Goal: Information Seeking & Learning: Find specific fact

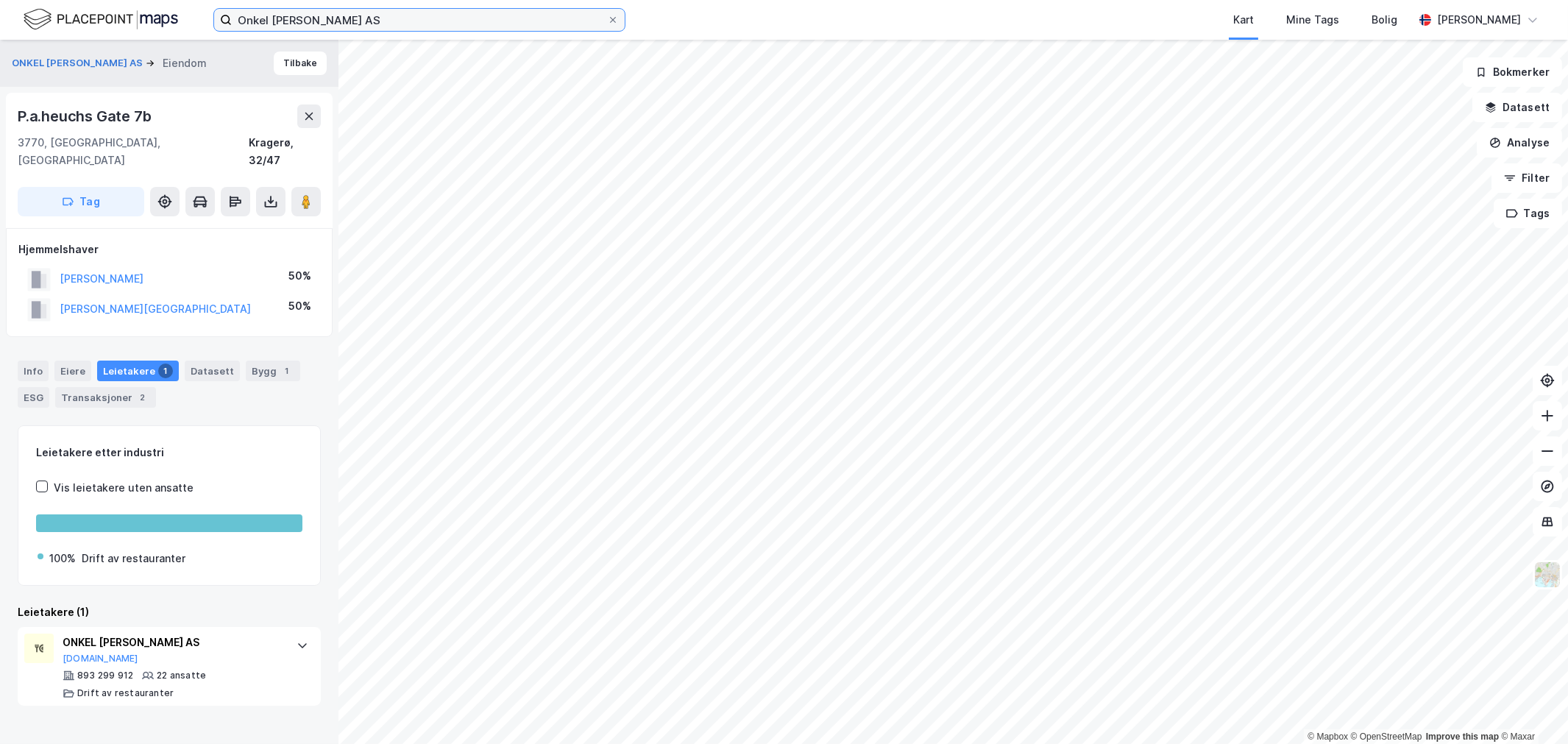
click at [450, 15] on input "Onkel [PERSON_NAME] AS" at bounding box center [420, 20] width 375 height 22
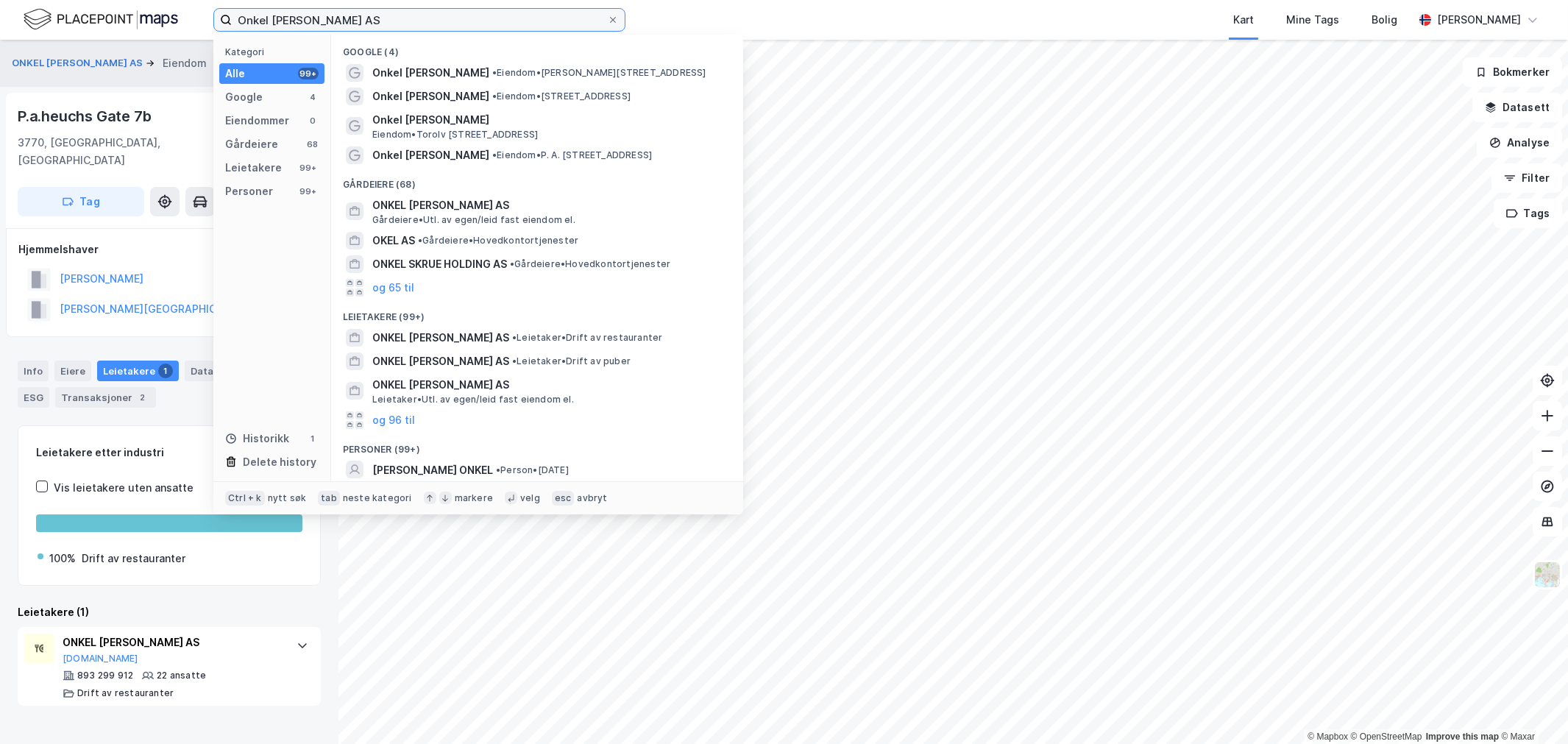
click at [450, 15] on input "Onkel [PERSON_NAME] AS" at bounding box center [420, 20] width 375 height 22
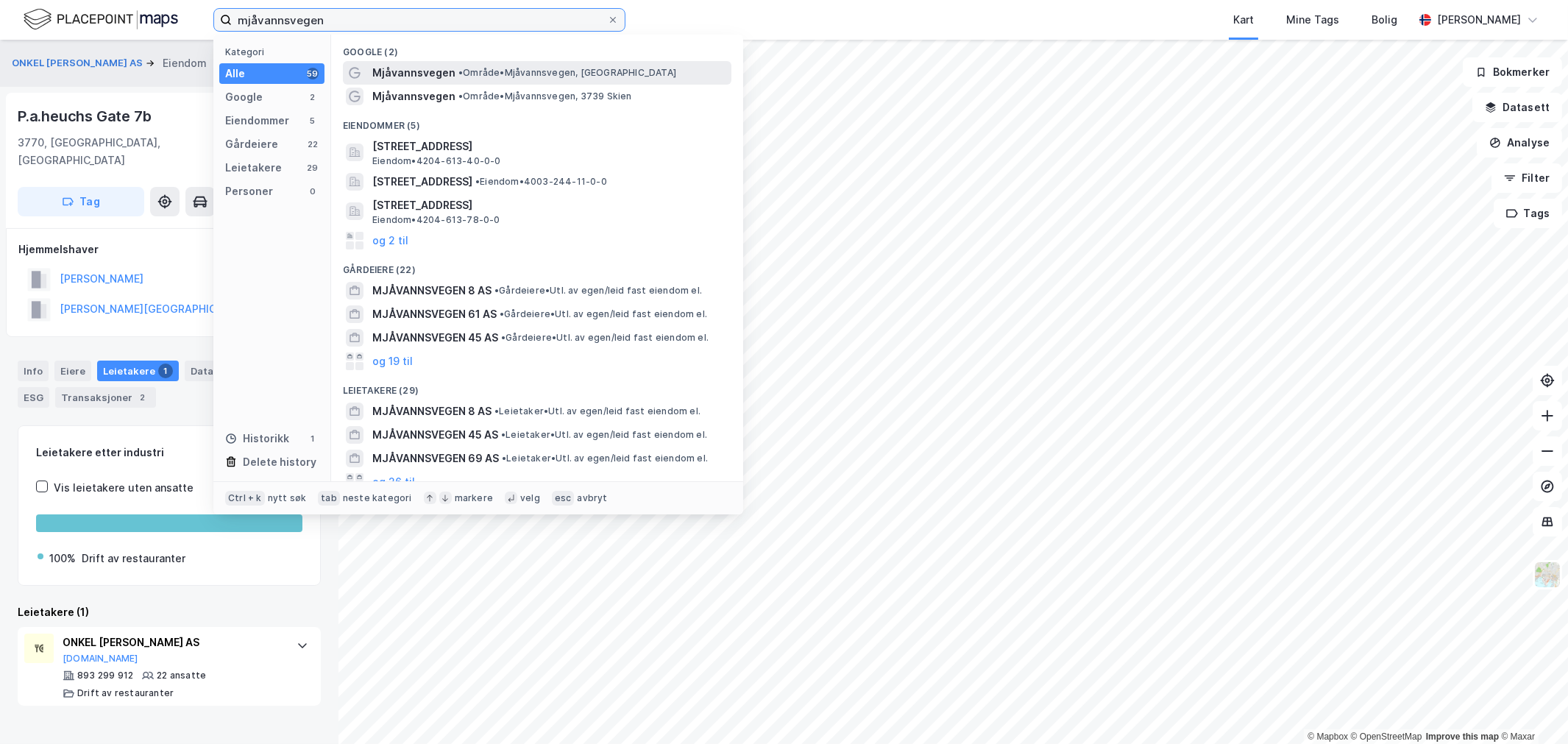
type input "mjåvannsvegen"
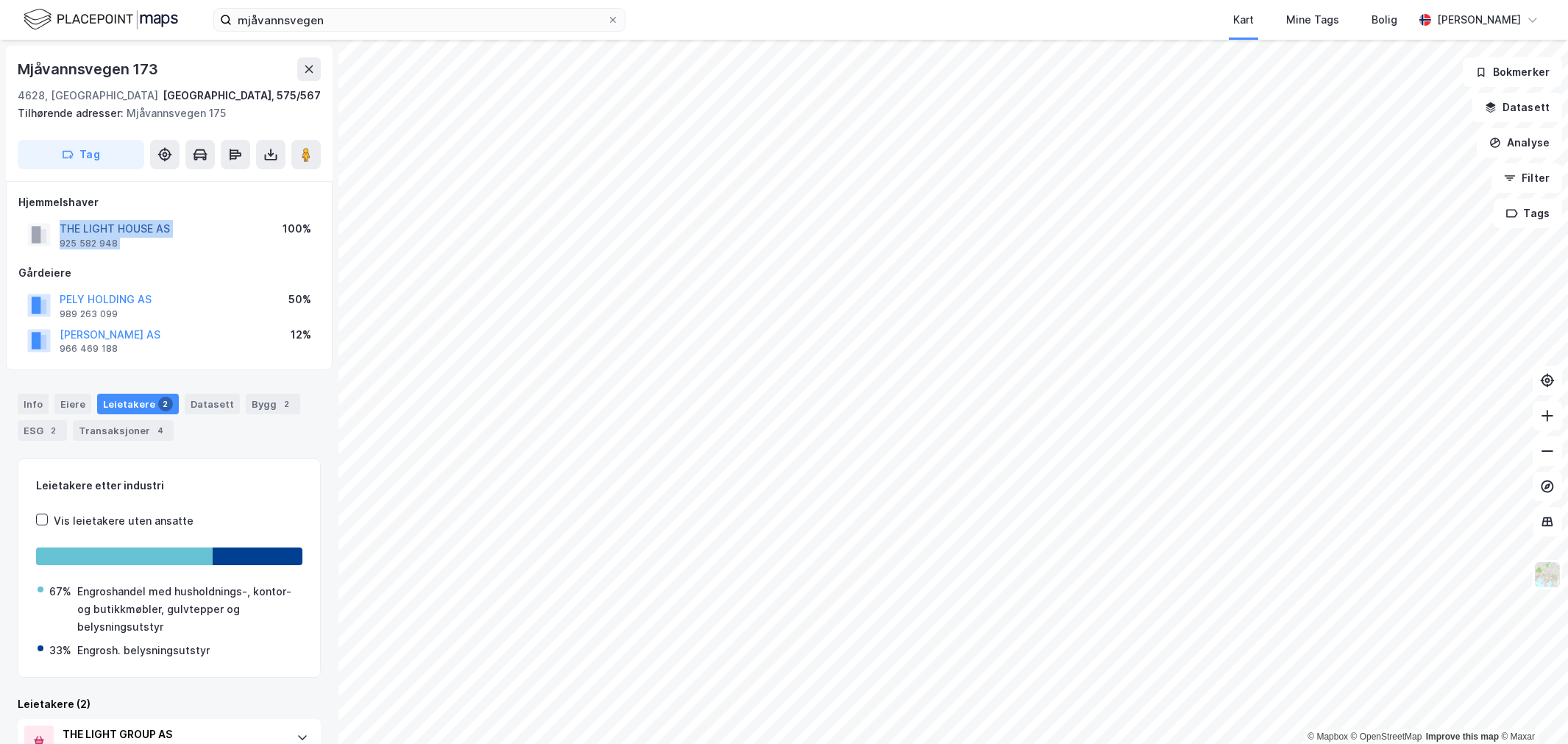
drag, startPoint x: 238, startPoint y: 222, endPoint x: 94, endPoint y: 231, distance: 144.3
click at [52, 230] on div "THE LIGHT HOUSE AS 925 582 948 100%" at bounding box center [169, 234] width 302 height 35
